Goal: Transaction & Acquisition: Purchase product/service

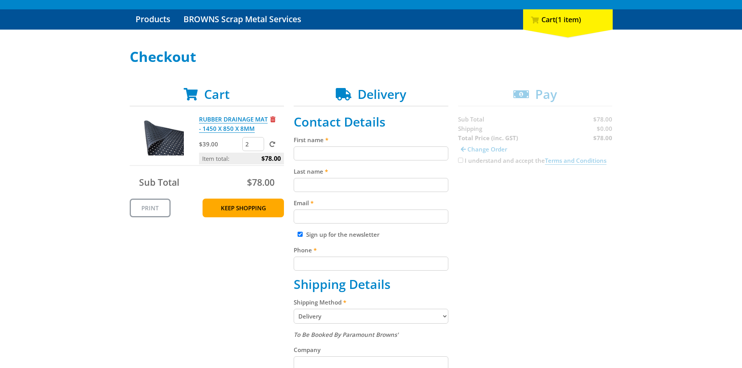
scroll to position [39, 0]
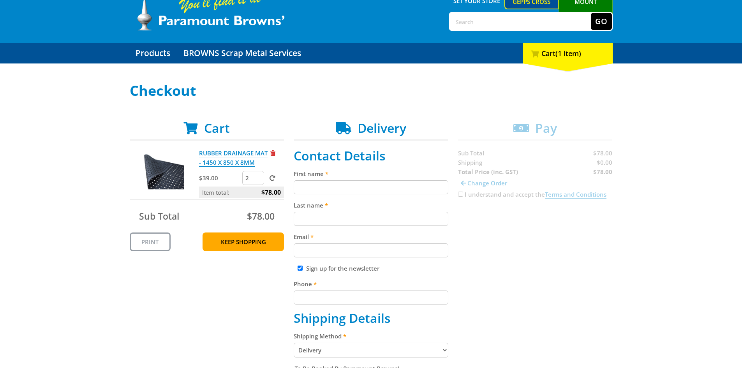
click at [304, 189] on input "First name" at bounding box center [371, 187] width 155 height 14
type input "[PERSON_NAME]"
click at [309, 216] on input "Last name" at bounding box center [371, 219] width 155 height 14
type input "[PERSON_NAME]"
click at [309, 252] on input "Email" at bounding box center [371, 250] width 155 height 14
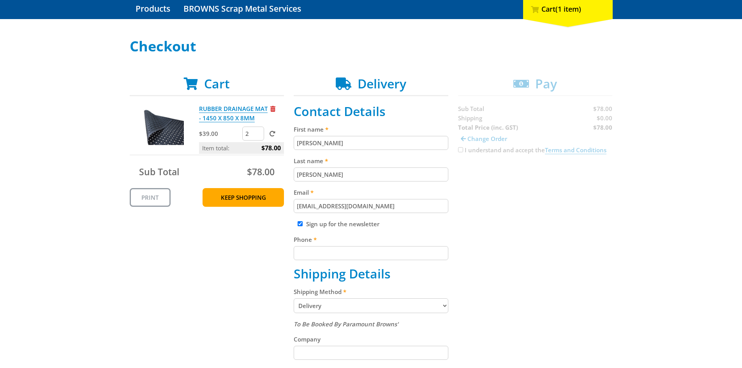
scroll to position [117, 0]
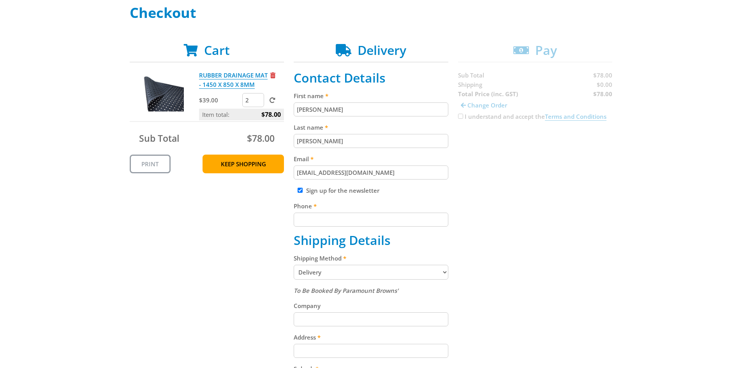
type input "[EMAIL_ADDRESS][DOMAIN_NAME]"
click at [303, 222] on input "Phone" at bounding box center [371, 220] width 155 height 14
type input "0425253943"
click at [445, 272] on select "Pickup from Gepps Cross Delivery" at bounding box center [371, 272] width 155 height 15
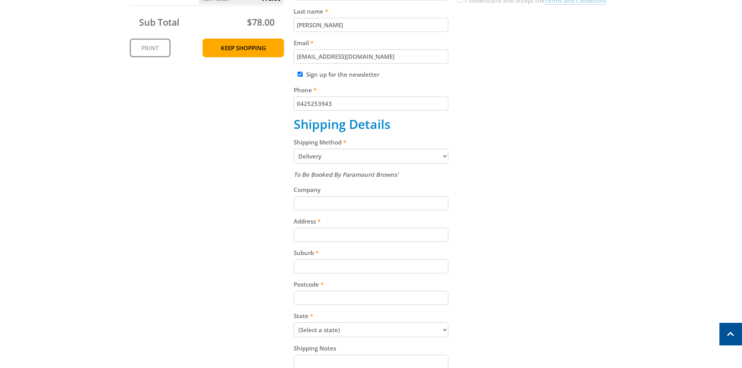
scroll to position [234, 0]
click at [305, 203] on input "Company" at bounding box center [371, 203] width 155 height 14
type input "Toski"
click at [302, 231] on input "Address" at bounding box center [371, 234] width 155 height 14
type input "[STREET_ADDRESS]"
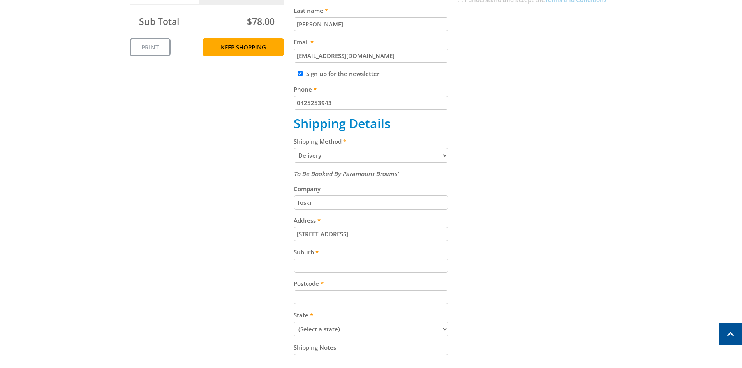
click at [315, 268] on input "Suburb" at bounding box center [371, 266] width 155 height 14
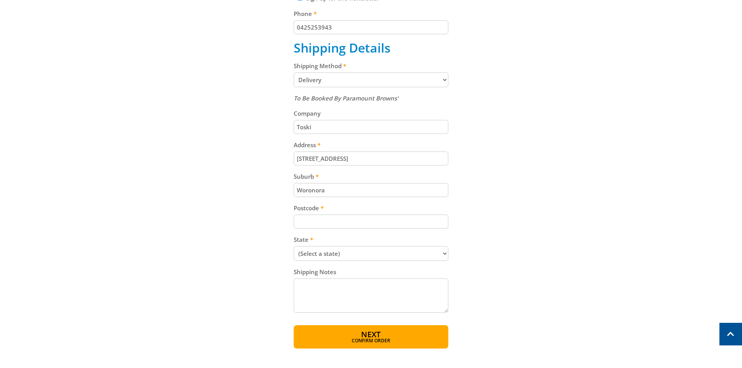
scroll to position [312, 0]
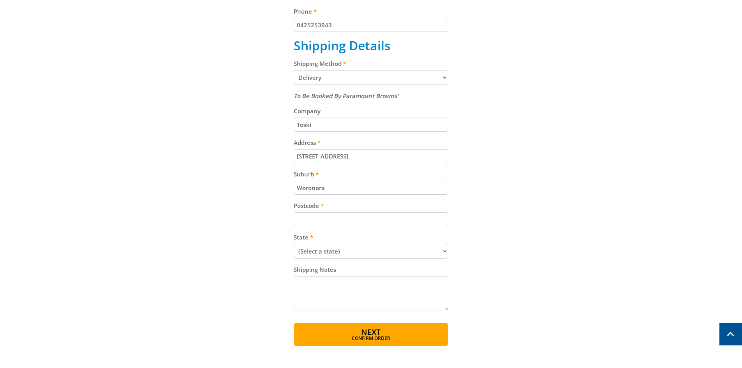
type input "Woronora"
click at [303, 217] on input "Postcode" at bounding box center [371, 219] width 155 height 14
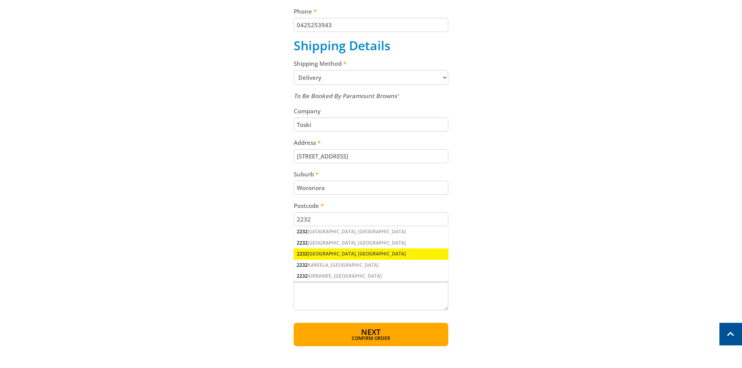
click at [386, 220] on input "2232" at bounding box center [371, 219] width 155 height 14
type input "2232"
click at [564, 236] on div "Cart RUBBER DRAINAGE MAT - 1450 X 850 X 8MM $39.00 2 Item total: $78.00 Sub Tot…" at bounding box center [371, 97] width 483 height 498
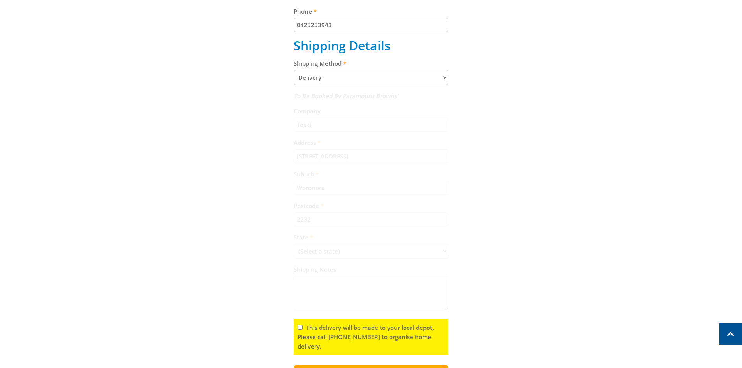
scroll to position [354, 0]
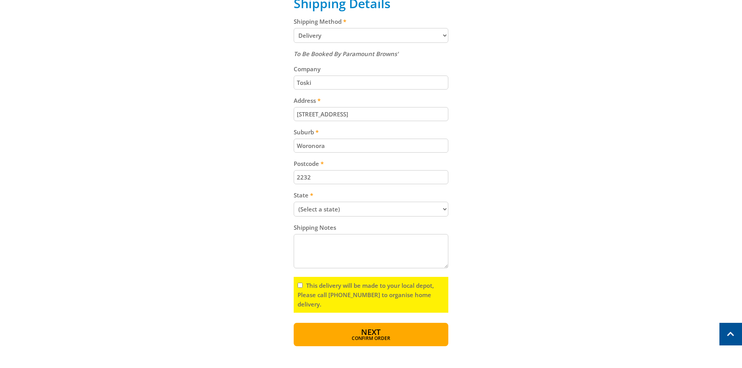
click at [442, 208] on select "(Select a state) [GEOGRAPHIC_DATA] [GEOGRAPHIC_DATA] [GEOGRAPHIC_DATA] [GEOGRAP…" at bounding box center [371, 209] width 155 height 15
select select "[GEOGRAPHIC_DATA]"
click at [294, 202] on select "(Select a state) [GEOGRAPHIC_DATA] [GEOGRAPHIC_DATA] [GEOGRAPHIC_DATA] [GEOGRAP…" at bounding box center [371, 209] width 155 height 15
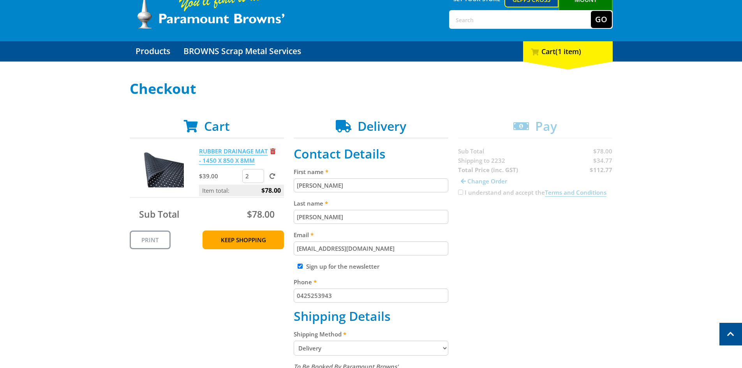
scroll to position [0, 0]
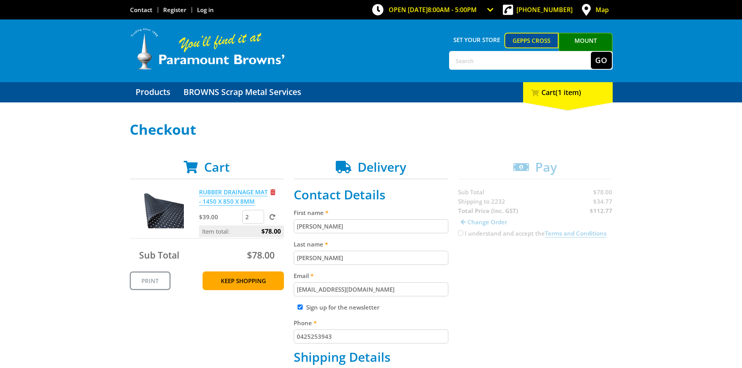
click at [214, 192] on link "RUBBER DRAINAGE MAT - 1450 X 850 X 8MM" at bounding box center [233, 197] width 69 height 18
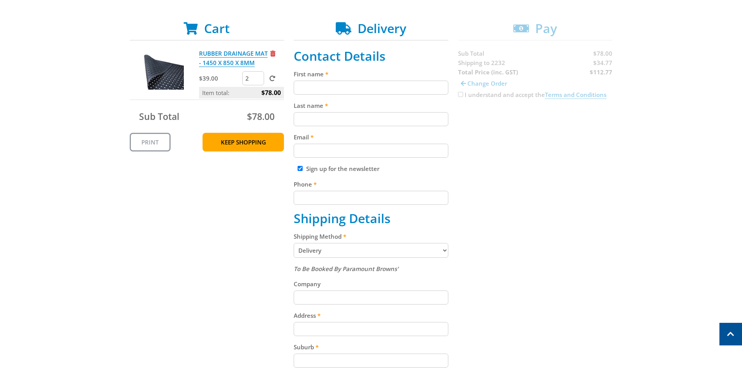
scroll to position [120, 0]
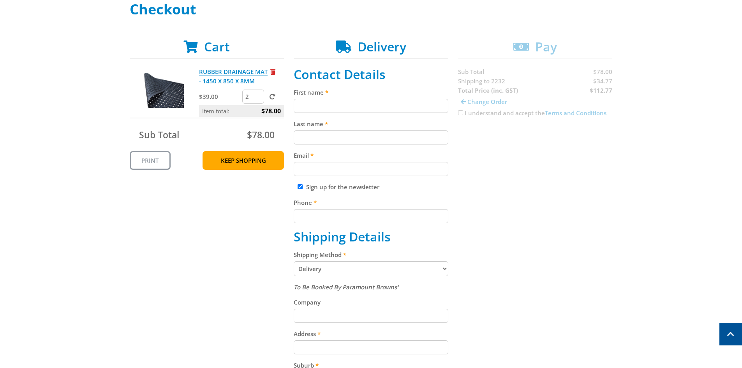
click at [314, 103] on input "First name" at bounding box center [371, 106] width 155 height 14
type input "[PERSON_NAME]"
click at [303, 135] on input "Last name" at bounding box center [371, 137] width 155 height 14
type input "[PERSON_NAME]"
click at [314, 171] on input "Email" at bounding box center [371, 169] width 155 height 14
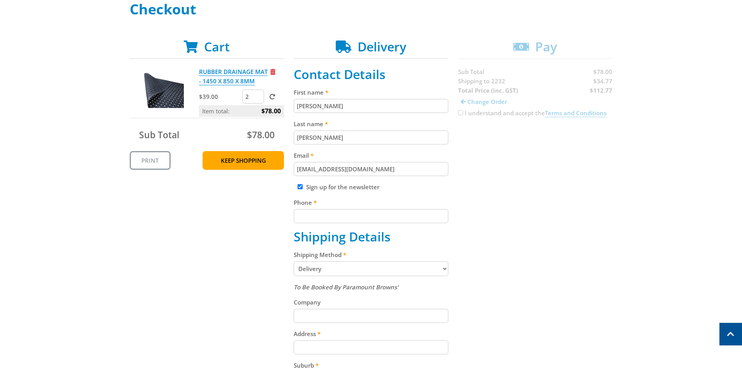
type input "[EMAIL_ADDRESS][DOMAIN_NAME]"
click at [310, 217] on input "Phone" at bounding box center [371, 216] width 155 height 14
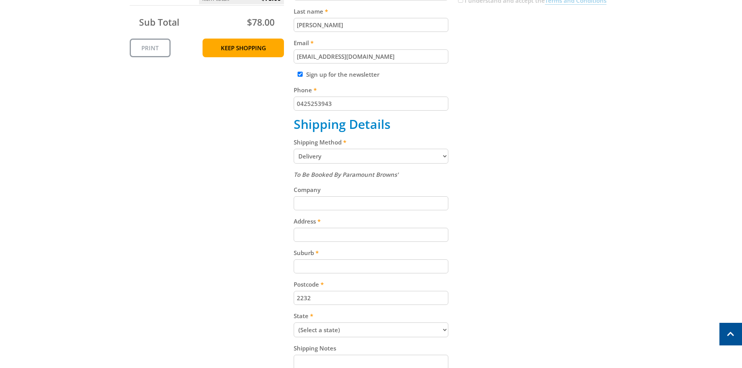
scroll to position [276, 0]
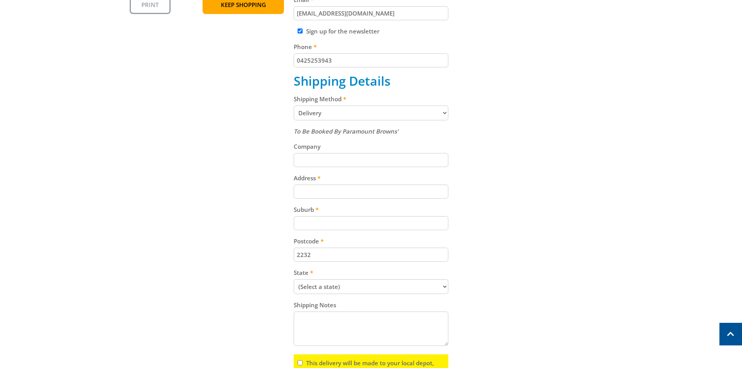
type input "0425253943"
click at [308, 160] on input "Company" at bounding box center [371, 160] width 155 height 14
type input "Toski"
click at [300, 192] on input "Address" at bounding box center [371, 192] width 155 height 14
type input "[STREET_ADDRESS]"
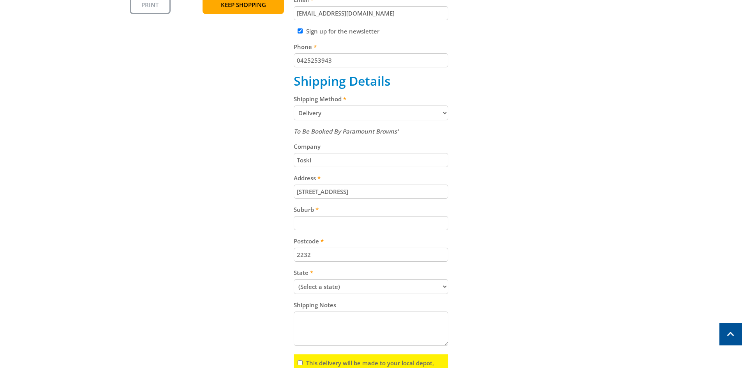
click at [302, 224] on input "Suburb" at bounding box center [371, 223] width 155 height 14
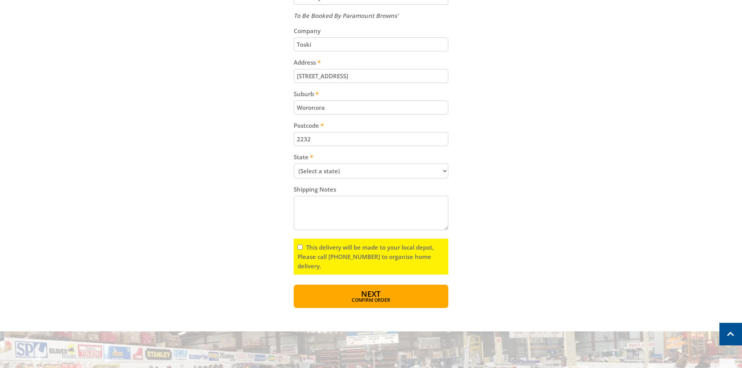
scroll to position [432, 0]
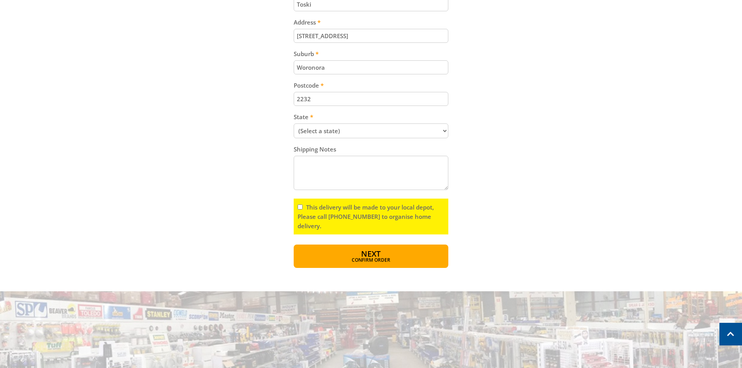
type input "Woronora"
click at [446, 134] on select "(Select a state) [GEOGRAPHIC_DATA] [GEOGRAPHIC_DATA] [GEOGRAPHIC_DATA] [GEOGRAP…" at bounding box center [371, 130] width 155 height 15
select select "[GEOGRAPHIC_DATA]"
click at [294, 123] on select "(Select a state) [GEOGRAPHIC_DATA] [GEOGRAPHIC_DATA] [GEOGRAPHIC_DATA] [GEOGRAP…" at bounding box center [371, 130] width 155 height 15
click at [376, 256] on span "Next" at bounding box center [370, 254] width 19 height 11
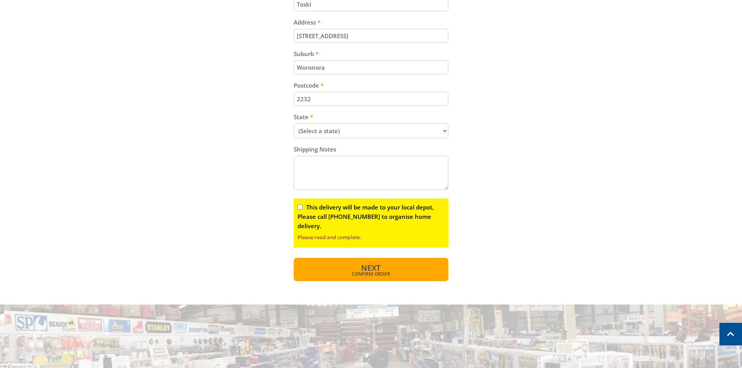
click at [376, 266] on span "Next" at bounding box center [370, 268] width 19 height 11
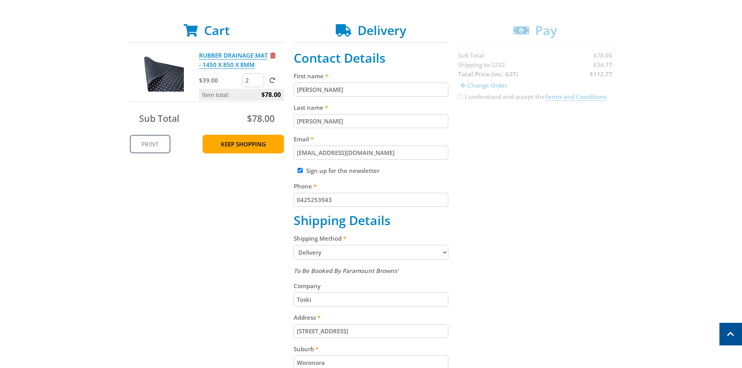
scroll to position [134, 0]
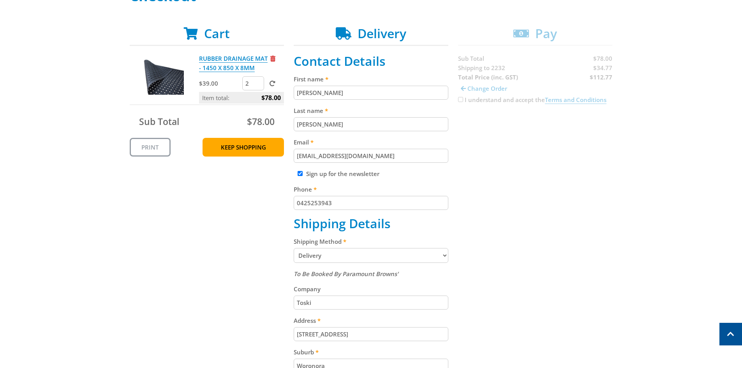
click at [299, 173] on input "Sign up for the newsletter" at bounding box center [300, 173] width 5 height 5
checkbox input "false"
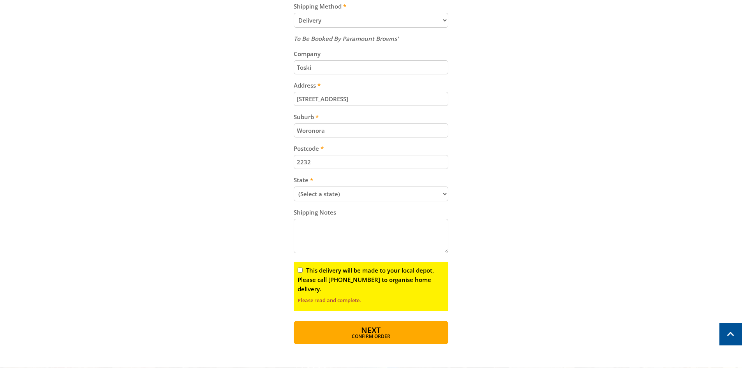
scroll to position [406, 0]
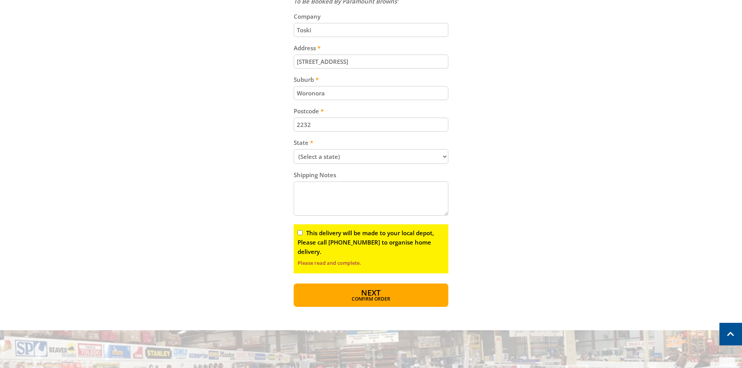
click at [301, 231] on input "This delivery will be made to your local depot, Please call [PHONE_NUMBER] to o…" at bounding box center [300, 232] width 5 height 5
checkbox input "true"
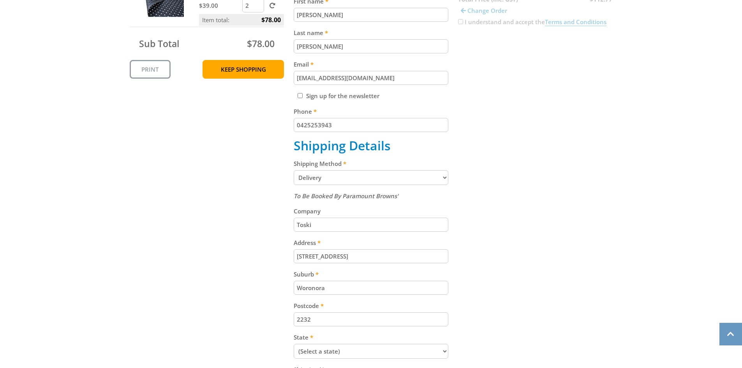
scroll to position [367, 0]
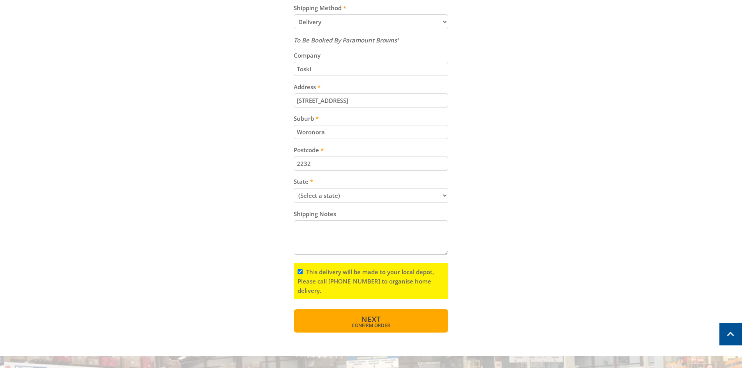
click at [371, 319] on span "Next" at bounding box center [370, 319] width 19 height 11
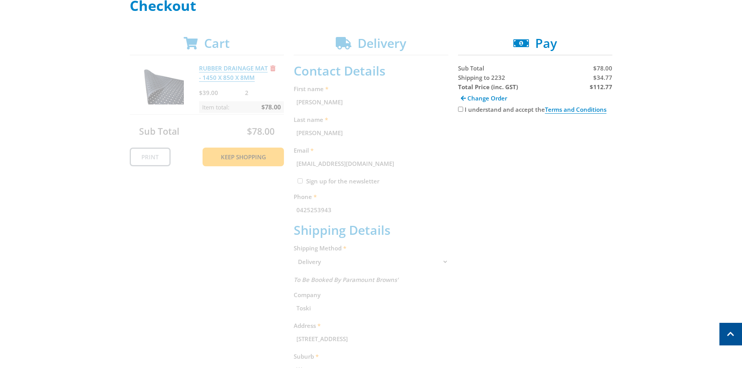
scroll to position [121, 0]
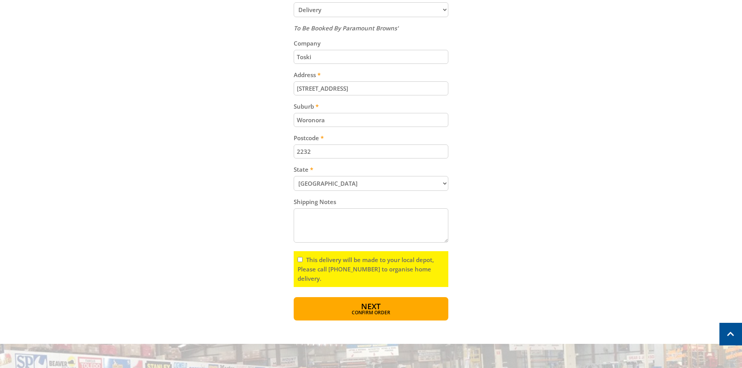
scroll to position [389, 0]
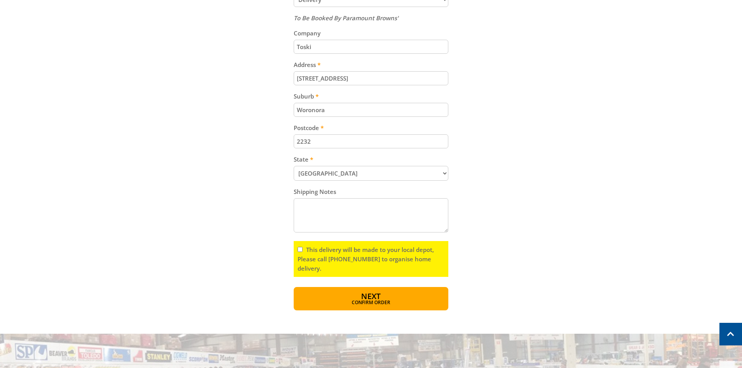
click at [300, 248] on input "This delivery will be made to your local depot, Please call [PHONE_NUMBER] to o…" at bounding box center [300, 249] width 5 height 5
checkbox input "true"
click at [388, 297] on button "Next Confirm order" at bounding box center [371, 298] width 155 height 23
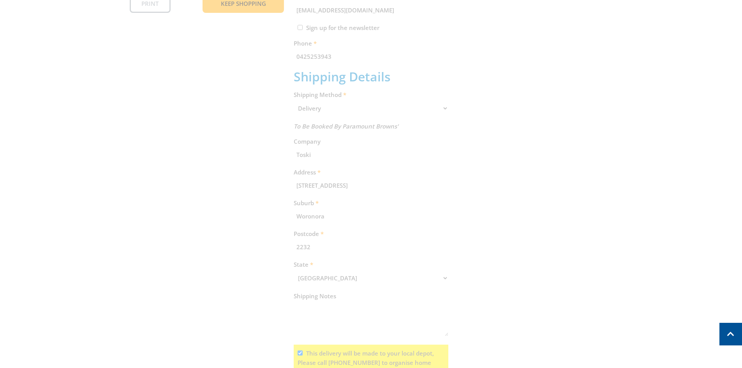
scroll to position [160, 0]
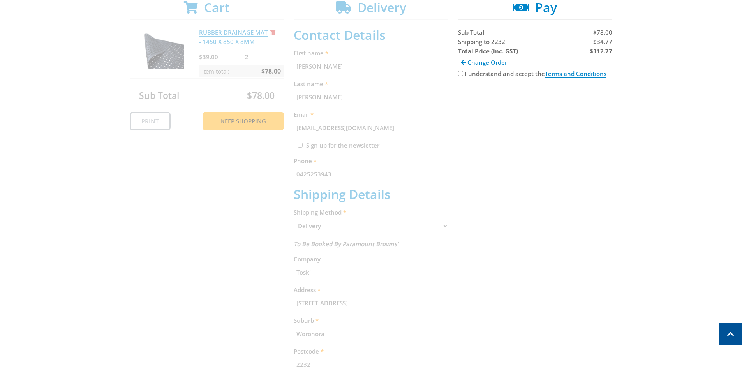
click at [460, 72] on input "I understand and accept the Terms and Conditions" at bounding box center [460, 73] width 5 height 5
checkbox input "true"
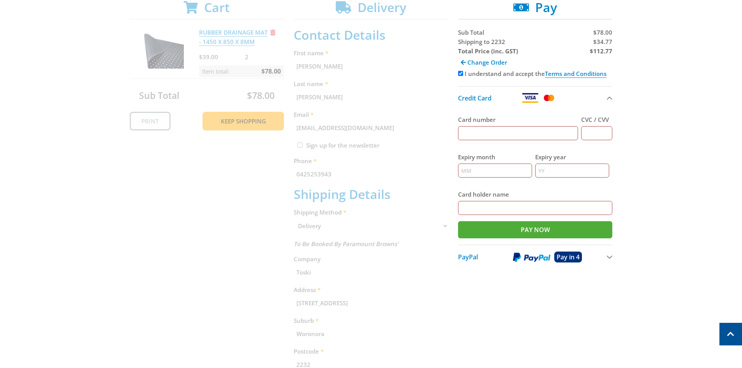
click at [531, 257] on img at bounding box center [531, 257] width 37 height 10
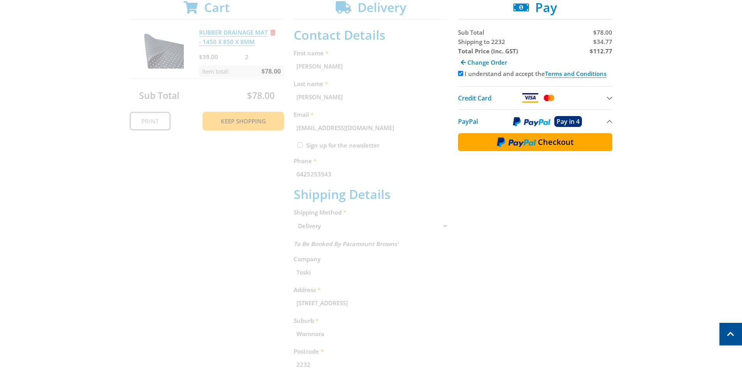
click at [534, 142] on img at bounding box center [516, 142] width 39 height 10
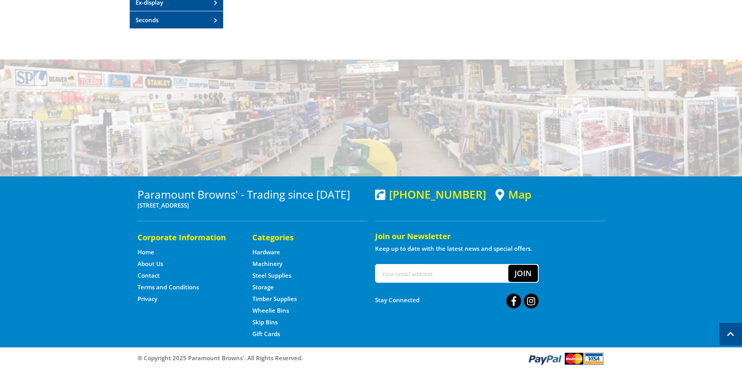
scroll to position [348, 0]
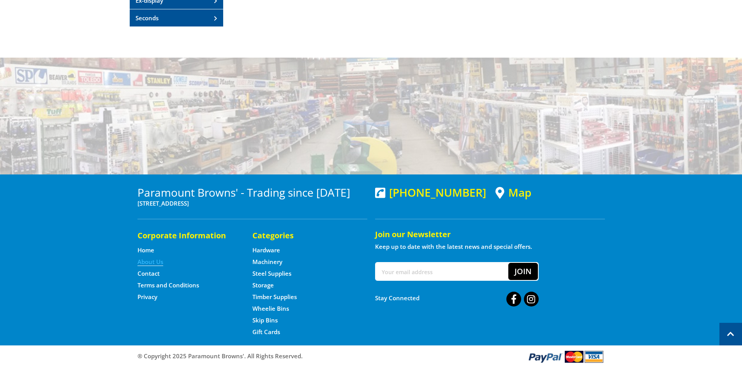
click at [148, 261] on link "About Us" at bounding box center [150, 262] width 26 height 8
